Goal: Information Seeking & Learning: Learn about a topic

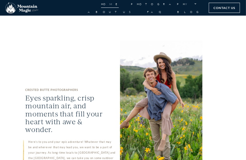
scroll to position [328, 0]
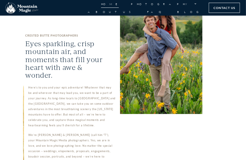
click at [87, 9] on nav "Home Photography Proposals Engagements Elopements Weddings Boudoir About Us FAQ…" at bounding box center [138, 8] width 128 height 16
click at [101, 5] on link "Home" at bounding box center [110, 4] width 18 height 8
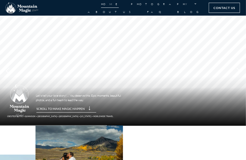
click at [101, 8] on link "Home" at bounding box center [110, 4] width 18 height 8
click at [135, 8] on link "About Us" at bounding box center [111, 12] width 47 height 8
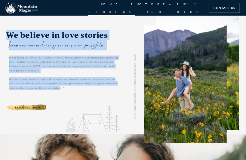
drag, startPoint x: 5, startPoint y: 34, endPoint x: 62, endPoint y: 86, distance: 77.5
click at [62, 86] on div "[US_STATE] ADVENTURE PHOTOGRAPHER TEAM We believe in love stories because we're…" at bounding box center [123, 83] width 246 height 134
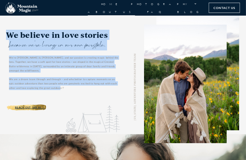
copy div "We believe in love stories because we're living in our own fairytale. We’re [PE…"
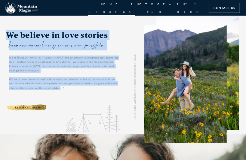
drag, startPoint x: 120, startPoint y: 35, endPoint x: 113, endPoint y: 39, distance: 8.1
click at [119, 35] on div "COLORADO ADVENTURE PHOTOGRAPHER TEAM We believe in love stories because we're l…" at bounding box center [123, 83] width 234 height 134
click at [120, 32] on div "COLORADO ADVENTURE PHOTOGRAPHER TEAM We believe in love stories because we're l…" at bounding box center [123, 83] width 234 height 134
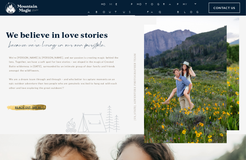
scroll to position [109, 0]
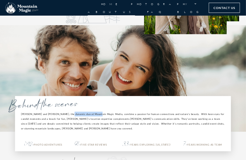
drag, startPoint x: 67, startPoint y: 112, endPoint x: 96, endPoint y: 111, distance: 29.5
click at [96, 112] on p "Lydia and Terren, the dynamic duo at Mountain Magic Media, combine a passion fo…" at bounding box center [123, 121] width 204 height 19
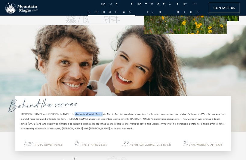
copy p "Mountain Magic Media"
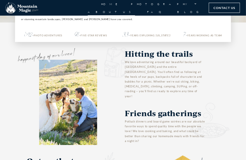
scroll to position [164, 0]
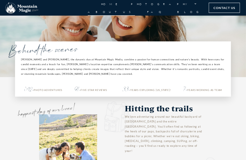
drag, startPoint x: 61, startPoint y: 47, endPoint x: 26, endPoint y: 79, distance: 47.5
click at [26, 79] on div "Behind the scenes Lydia and Terren, the dynamic duo at Mountain Magic Media, co…" at bounding box center [123, 69] width 216 height 55
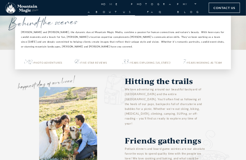
drag, startPoint x: 66, startPoint y: 106, endPoint x: 63, endPoint y: 107, distance: 3.4
drag, startPoint x: 63, startPoint y: 107, endPoint x: 47, endPoint y: 51, distance: 58.7
click at [47, 51] on div "Lydia and Terren, the dynamic duo at Mountain Magic Media, combine a passion fo…" at bounding box center [123, 41] width 204 height 23
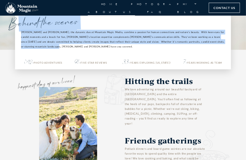
drag, startPoint x: 19, startPoint y: 28, endPoint x: 45, endPoint y: 38, distance: 27.7
click at [51, 41] on div "Behind the scenes Lydia and Terren, the dynamic duo at Mountain Magic Media, co…" at bounding box center [123, 41] width 216 height 55
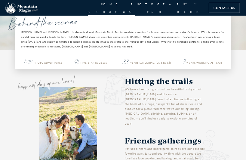
drag, startPoint x: 66, startPoint y: 49, endPoint x: 62, endPoint y: 48, distance: 4.0
click at [64, 48] on div "Lydia and Terren, the dynamic duo at Mountain Magic Media, combine a passion fo…" at bounding box center [123, 41] width 204 height 23
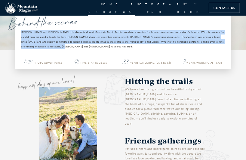
drag, startPoint x: 21, startPoint y: 31, endPoint x: 70, endPoint y: 45, distance: 50.6
click at [70, 45] on p "Lydia and Terren, the dynamic duo at Mountain Magic Media, combine a passion fo…" at bounding box center [123, 39] width 204 height 19
copy p "Lydia and Terren, the dynamic duo at Mountain Magic Media, combine a passion fo…"
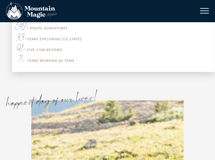
scroll to position [656, 0]
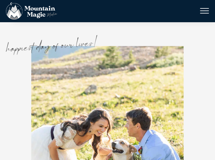
click at [160, 30] on div "happiest day of our lives!" at bounding box center [108, 43] width 204 height 28
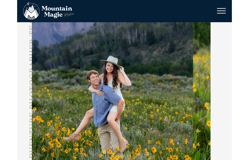
scroll to position [0, 0]
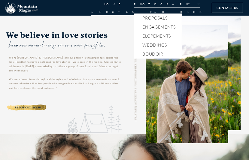
click at [134, 6] on link "Photography" at bounding box center [167, 4] width 66 height 8
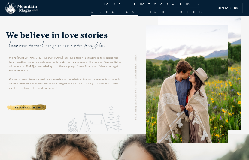
click at [134, 6] on link "Photography" at bounding box center [167, 4] width 66 height 8
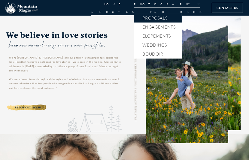
click at [134, 23] on link "Proposals" at bounding box center [158, 18] width 48 height 9
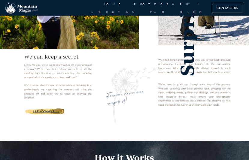
scroll to position [109, 0]
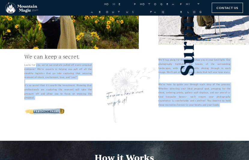
drag, startPoint x: 20, startPoint y: 63, endPoint x: 234, endPoint y: 111, distance: 219.2
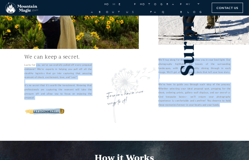
click at [234, 111] on div "Surprise Proposals We can keep a secret. Lucky for you, we’ve successfully pull…" at bounding box center [124, 23] width 249 height 234
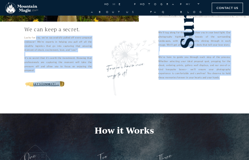
scroll to position [27, 0]
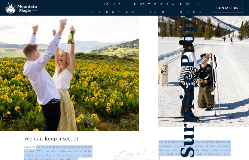
copy div "Lorem ips dol, si’am consectetura elitse doe tempo incididu utlabore! Et’do mag…"
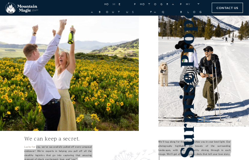
scroll to position [82, 0]
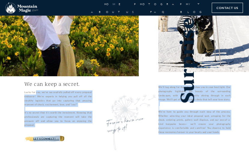
click at [192, 138] on div "We’ll tag along for the ride and show you in your best light. Our photography h…" at bounding box center [195, 112] width 72 height 54
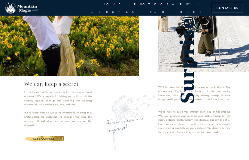
scroll to position [0, 0]
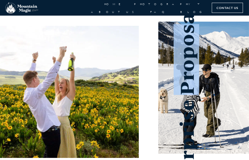
drag, startPoint x: 187, startPoint y: 90, endPoint x: 186, endPoint y: 20, distance: 69.5
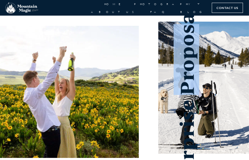
click at [186, 20] on h1 "Surprise Proposals" at bounding box center [187, 90] width 21 height 189
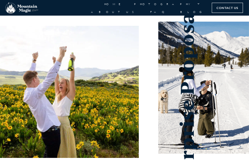
click at [149, 39] on div at bounding box center [74, 87] width 149 height 143
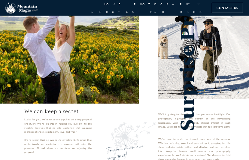
scroll to position [82, 0]
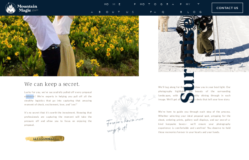
drag, startPoint x: 33, startPoint y: 93, endPoint x: 25, endPoint y: 96, distance: 8.6
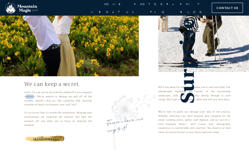
click at [25, 96] on div "Lucky for you, we’ve successfully pulled off every proposal endeavor! We’re exp…" at bounding box center [57, 111] width 67 height 40
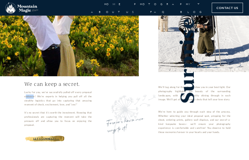
click at [25, 96] on div "Lucky for you, we’ve successfully pulled off every proposal endeavor! We’re exp…" at bounding box center [57, 111] width 67 height 40
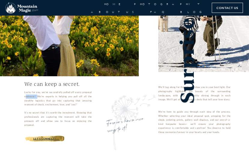
drag, startPoint x: 25, startPoint y: 96, endPoint x: 35, endPoint y: 96, distance: 10.8
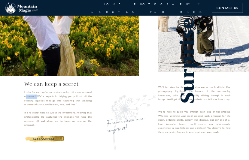
click at [35, 96] on div "Lucky for you, we’ve successfully pulled off every proposal endeavor! We’re exp…" at bounding box center [57, 111] width 67 height 40
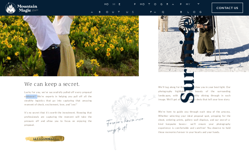
copy div "proposal"
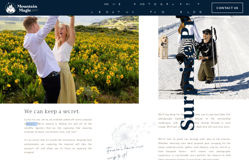
scroll to position [0, 0]
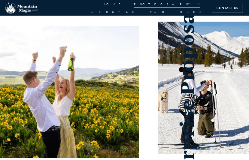
click at [134, 8] on link "Photography" at bounding box center [167, 4] width 66 height 8
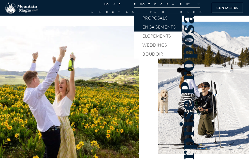
click at [139, 28] on link "Engagements" at bounding box center [158, 27] width 48 height 9
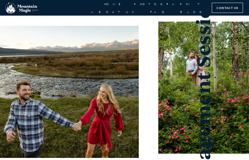
scroll to position [109, 0]
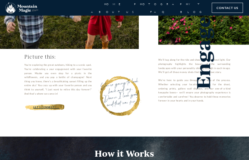
drag, startPoint x: 25, startPoint y: 61, endPoint x: 80, endPoint y: 96, distance: 65.1
click at [80, 96] on div "You’re exploring the great outdoors, hiking to a scenic spot. You’re celebratin…" at bounding box center [57, 81] width 67 height 36
copy div "You’re exploring the great outdoors, hiking to a scenic spot. You’re celebratin…"
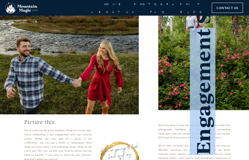
scroll to position [33, 0]
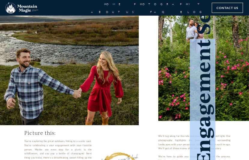
drag, startPoint x: 210, startPoint y: 86, endPoint x: 206, endPoint y: 38, distance: 48.0
click at [206, 38] on h1 "Engagement Sessions" at bounding box center [203, 58] width 21 height 216
copy h1 "Engagement"
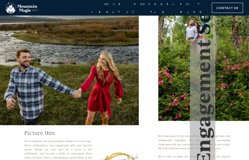
scroll to position [60, 0]
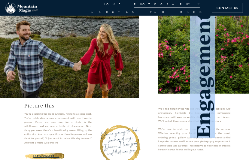
click at [134, 6] on link "Photography" at bounding box center [167, 4] width 66 height 8
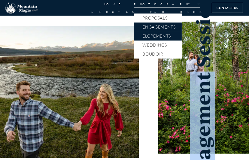
click at [134, 39] on link "Elopements" at bounding box center [158, 36] width 48 height 9
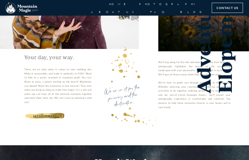
scroll to position [137, 0]
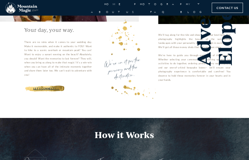
drag, startPoint x: 24, startPoint y: 39, endPoint x: 51, endPoint y: 73, distance: 43.4
click at [51, 74] on div "Your day, your way. There are no rules when it comes to your wedding day. Make …" at bounding box center [57, 63] width 79 height 79
copy div "There are no rules when it comes to your wedding day. Make it memorable, and ma…"
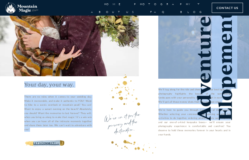
drag, startPoint x: 232, startPoint y: 121, endPoint x: 229, endPoint y: 91, distance: 29.7
click at [229, 91] on div "Adventure Elopements Your day, your way. There are no rules when it comes to yo…" at bounding box center [124, 53] width 249 height 239
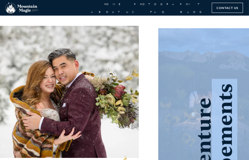
scroll to position [109, 0]
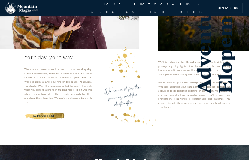
click at [244, 112] on div "Adventure Elopements Your day, your way. There are no rules when it comes to yo…" at bounding box center [124, 25] width 249 height 239
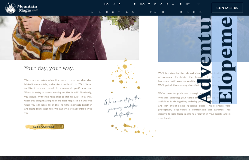
scroll to position [54, 0]
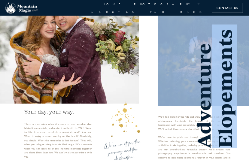
drag, startPoint x: 235, startPoint y: 86, endPoint x: 246, endPoint y: 55, distance: 33.2
click at [247, 39] on div "Adventure Elopements" at bounding box center [203, 33] width 91 height 145
copy div "Elopements"
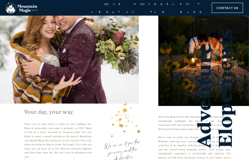
click at [105, 109] on div at bounding box center [124, 125] width 45 height 36
click at [125, 131] on img at bounding box center [125, 125] width 57 height 58
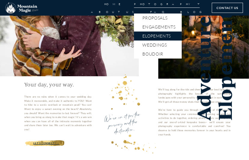
click at [134, 8] on link "Photography" at bounding box center [167, 4] width 66 height 8
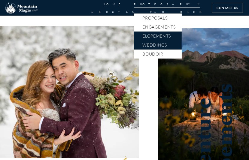
click at [134, 47] on link "Weddings" at bounding box center [158, 45] width 48 height 9
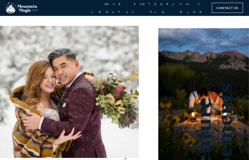
scroll to position [82, 0]
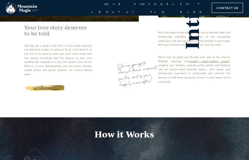
scroll to position [109, 0]
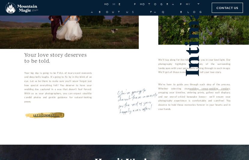
drag, startPoint x: 22, startPoint y: 72, endPoint x: 40, endPoint y: 100, distance: 34.0
click at [40, 100] on div "Your love story deserves to be told. Your big day is going to be FULL of teary-…" at bounding box center [57, 89] width 79 height 81
copy div "Your big day is going to be FULL of teary-eyed moments and deep belly laughs. I…"
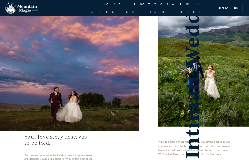
scroll to position [0, 0]
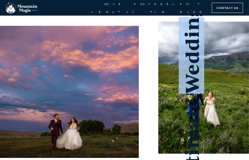
drag, startPoint x: 197, startPoint y: 89, endPoint x: 183, endPoint y: 20, distance: 71.0
click at [183, 20] on h2 "Intimate Weddings" at bounding box center [191, 91] width 21 height 190
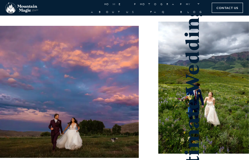
click at [145, 41] on div at bounding box center [74, 87] width 149 height 143
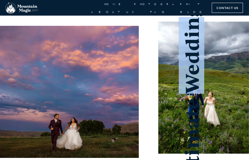
drag, startPoint x: 196, startPoint y: 86, endPoint x: 155, endPoint y: 35, distance: 65.2
click at [195, 21] on h2 "Intimate Weddings" at bounding box center [191, 91] width 21 height 190
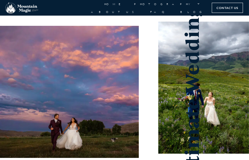
click at [146, 27] on div at bounding box center [74, 87] width 149 height 143
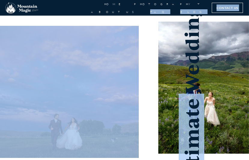
drag, startPoint x: 192, startPoint y: 93, endPoint x: 171, endPoint y: 48, distance: 49.2
click at [181, 19] on h2 "Intimate Weddings" at bounding box center [191, 91] width 21 height 190
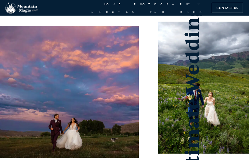
click at [149, 69] on div at bounding box center [74, 87] width 149 height 143
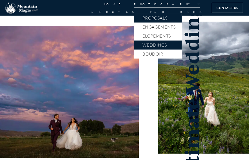
click at [134, 22] on link "Proposals" at bounding box center [158, 18] width 48 height 9
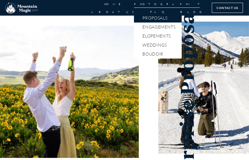
click at [134, 7] on link "Photography" at bounding box center [167, 4] width 66 height 8
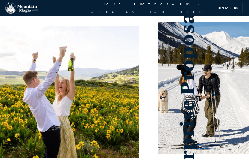
click at [134, 8] on link "Photography" at bounding box center [167, 4] width 66 height 8
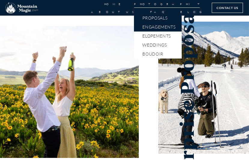
click at [134, 28] on link "Engagements" at bounding box center [158, 27] width 48 height 9
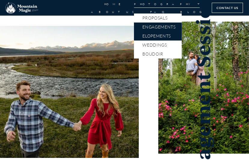
click at [134, 36] on link "Elopements" at bounding box center [158, 36] width 48 height 9
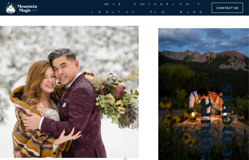
scroll to position [109, 0]
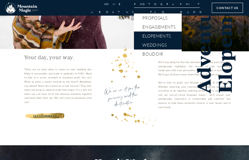
click at [141, 45] on link "Weddings" at bounding box center [158, 45] width 48 height 9
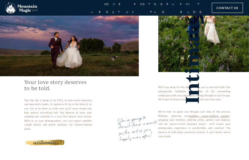
scroll to position [137, 0]
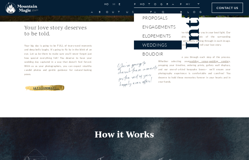
click at [134, 6] on link "Photography" at bounding box center [167, 4] width 66 height 8
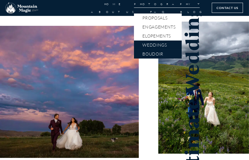
click at [134, 59] on link "Boudoir" at bounding box center [158, 54] width 48 height 9
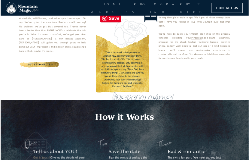
scroll to position [82, 0]
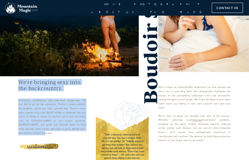
drag, startPoint x: 18, startPoint y: 81, endPoint x: 88, endPoint y: 131, distance: 86.0
click at [88, 131] on div "We're bringing sexy into the backcountry. Waterfalls, wildflowers, and wide-ope…" at bounding box center [51, 118] width 79 height 85
copy div "We're bringing sexy into the backcountry. Waterfalls, wildflowers, and wide-ope…"
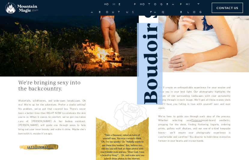
drag, startPoint x: 153, startPoint y: 100, endPoint x: 156, endPoint y: 25, distance: 75.2
click at [156, 25] on h2 "Boudoir Sessions" at bounding box center [150, 19] width 21 height 171
copy h2 "Boudoir"
